Goal: Check status: Verify the current state of an ongoing process or item

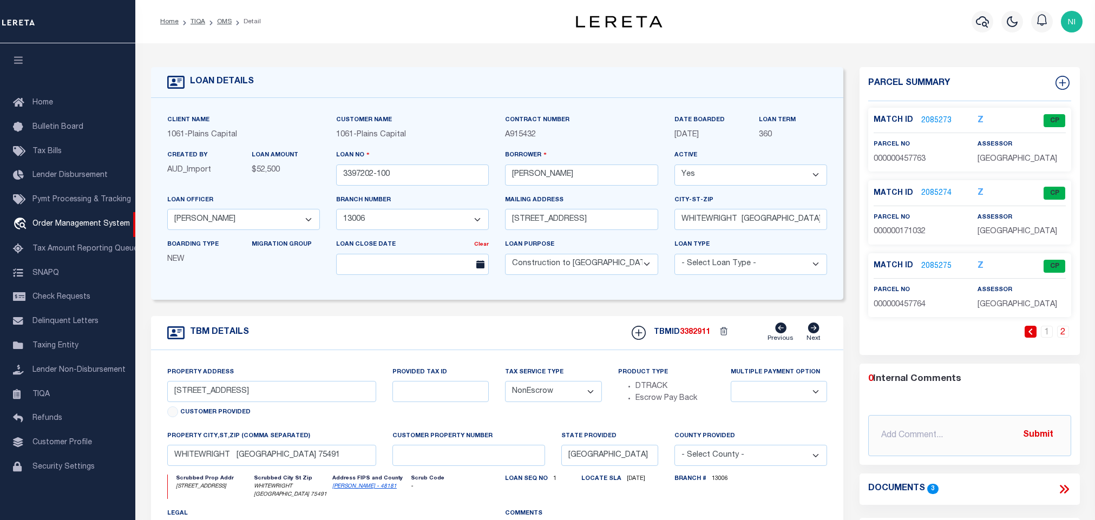
select select "3014"
select select "1425"
select select "600"
select select "NonEscrow"
click at [57, 220] on link "travel_explore Order Management System" at bounding box center [67, 224] width 135 height 25
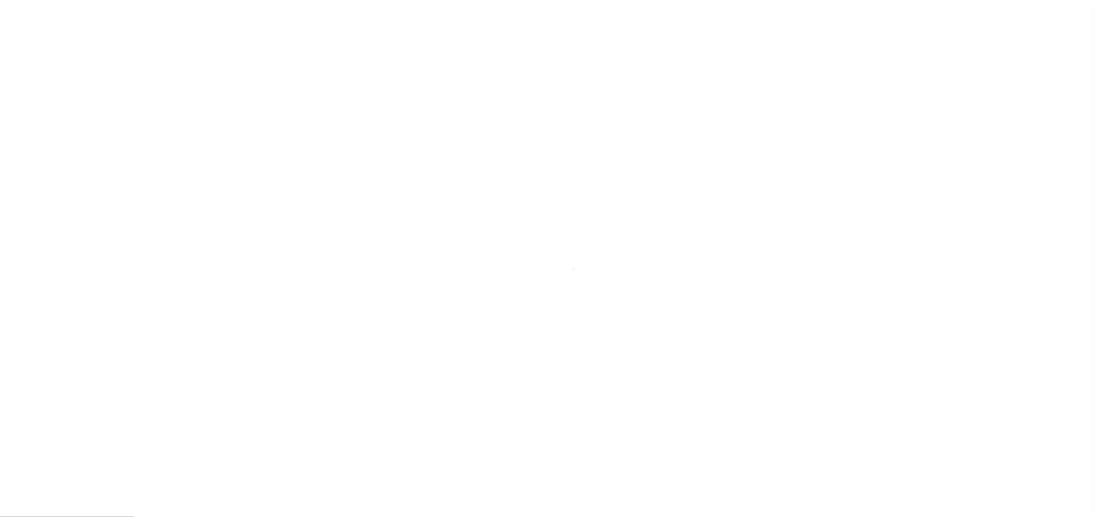
scroll to position [6, 0]
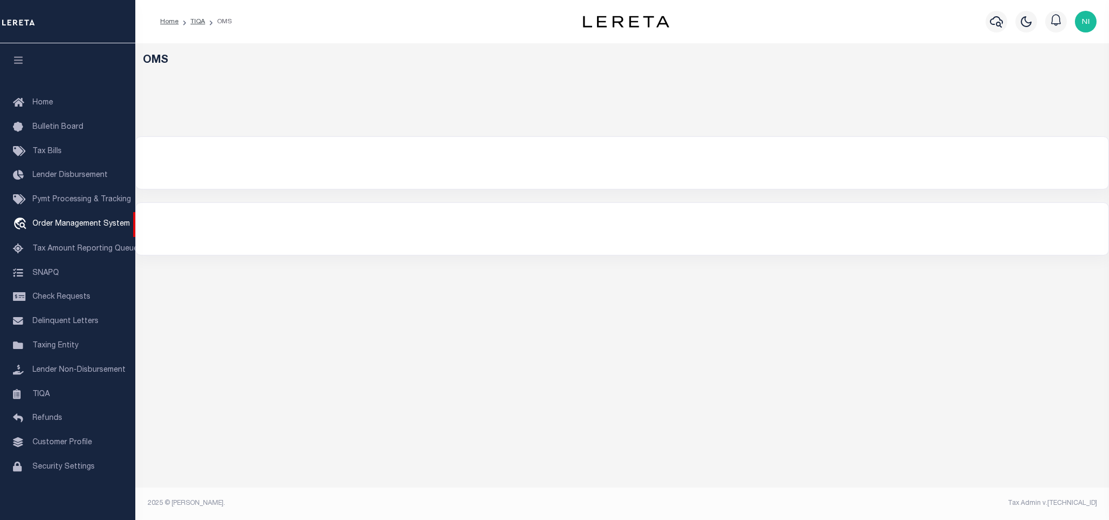
select select "200"
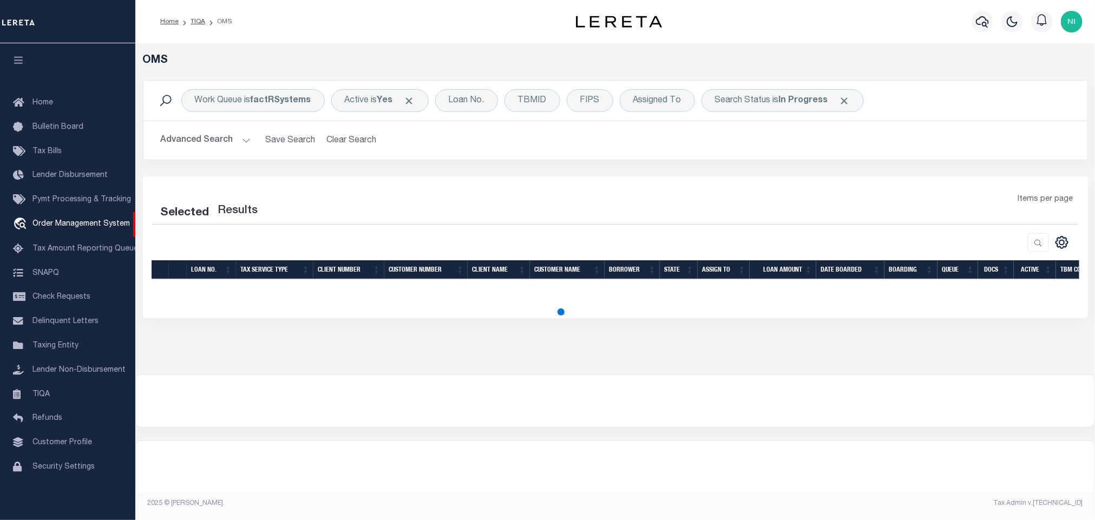
select select "200"
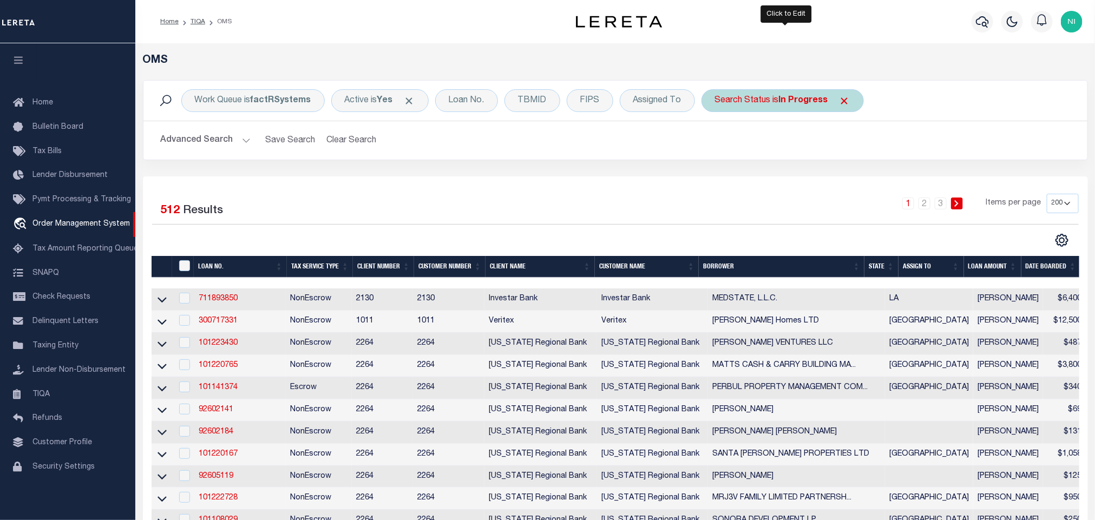
click at [784, 95] on div "Search Status is In Progress" at bounding box center [782, 100] width 162 height 23
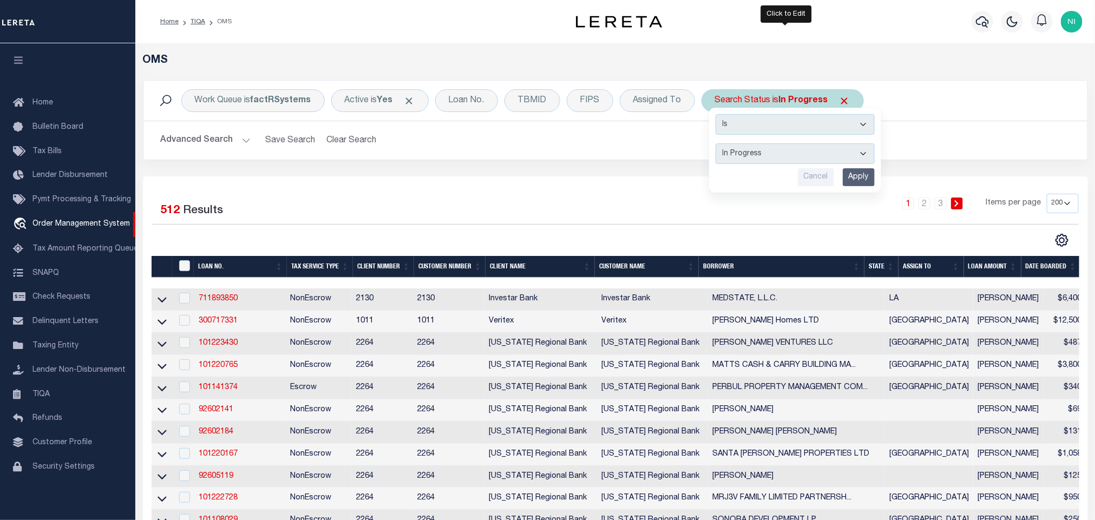
click at [785, 146] on select "Automated Search Bad Parcel Complete Duplicate Parcel High Dollar Reporting In …" at bounding box center [794, 153] width 159 height 21
select select "RD"
click at [718, 144] on select "Automated Search Bad Parcel Complete Duplicate Parcel High Dollar Reporting In …" at bounding box center [794, 153] width 159 height 21
click at [856, 180] on input "Apply" at bounding box center [859, 177] width 32 height 18
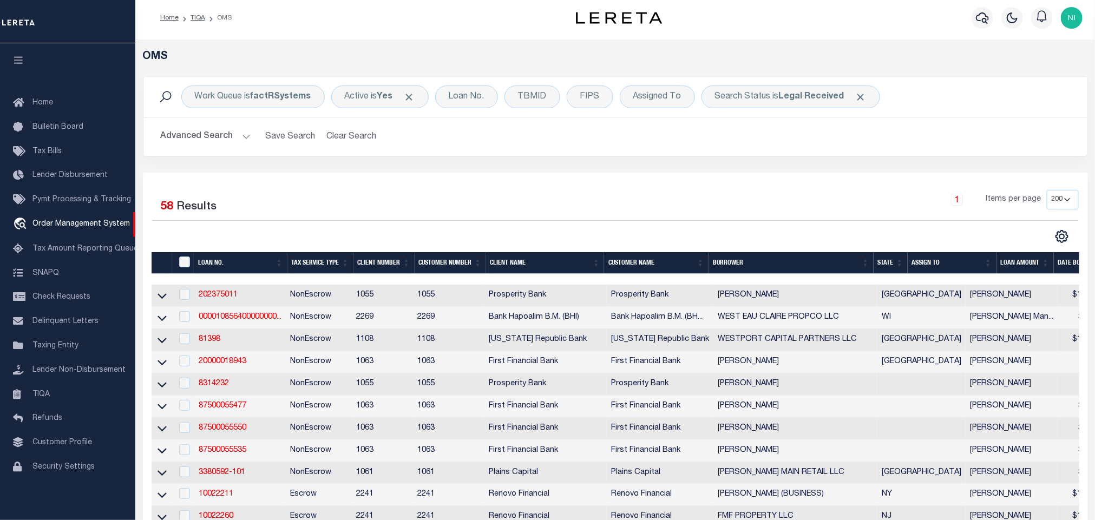
scroll to position [0, 0]
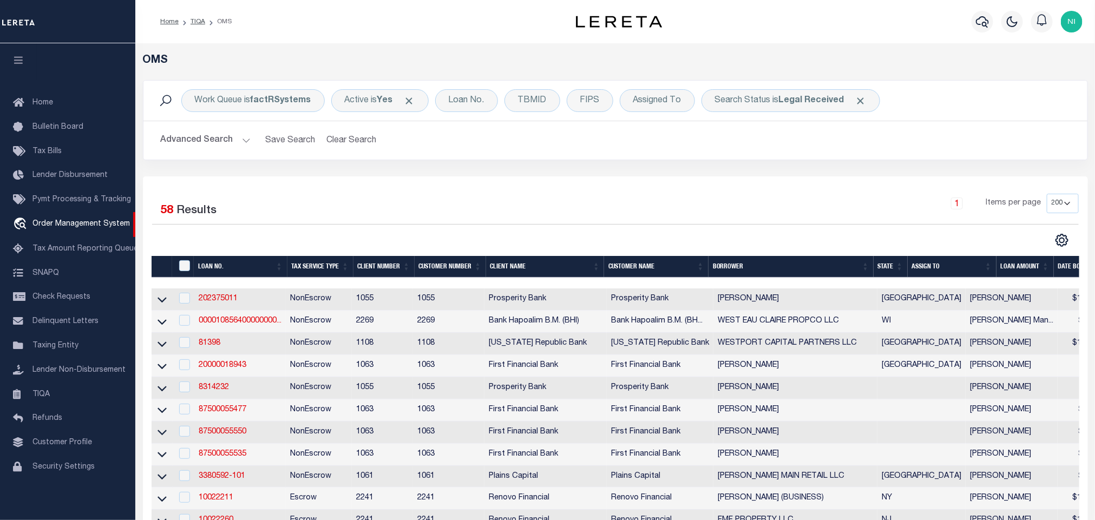
click at [704, 173] on div "Work Queue is factRSystems Active is Yes Loan No. TBMID FIPS Assigned To Search…" at bounding box center [615, 128] width 961 height 96
